Goal: Find specific page/section: Find specific page/section

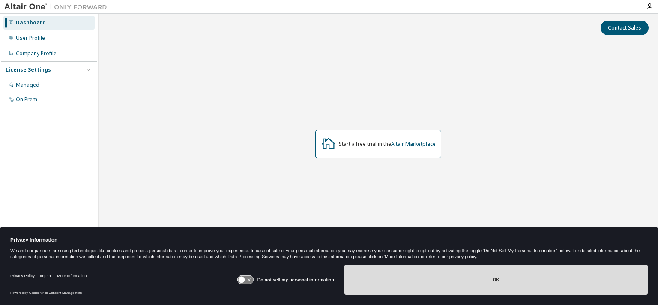
click at [382, 278] on button "OK" at bounding box center [496, 279] width 303 height 30
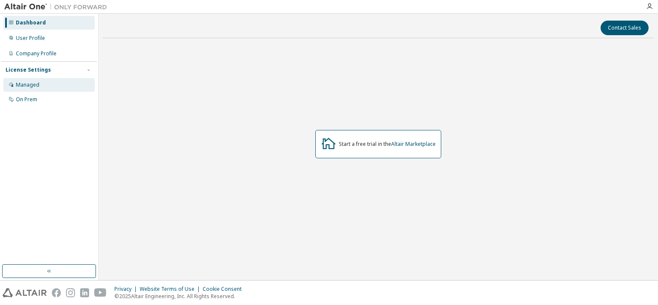
click at [42, 84] on div "Managed" at bounding box center [48, 85] width 91 height 14
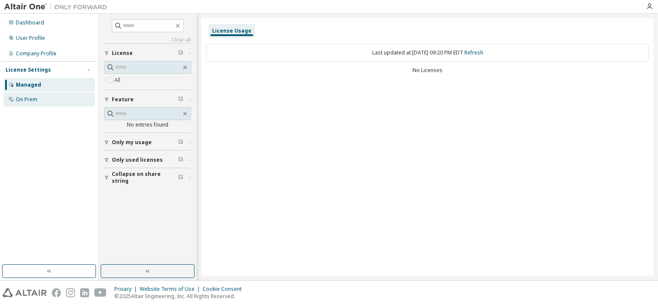
click at [17, 99] on div "On Prem" at bounding box center [26, 99] width 21 height 7
